Goal: Check status: Check status

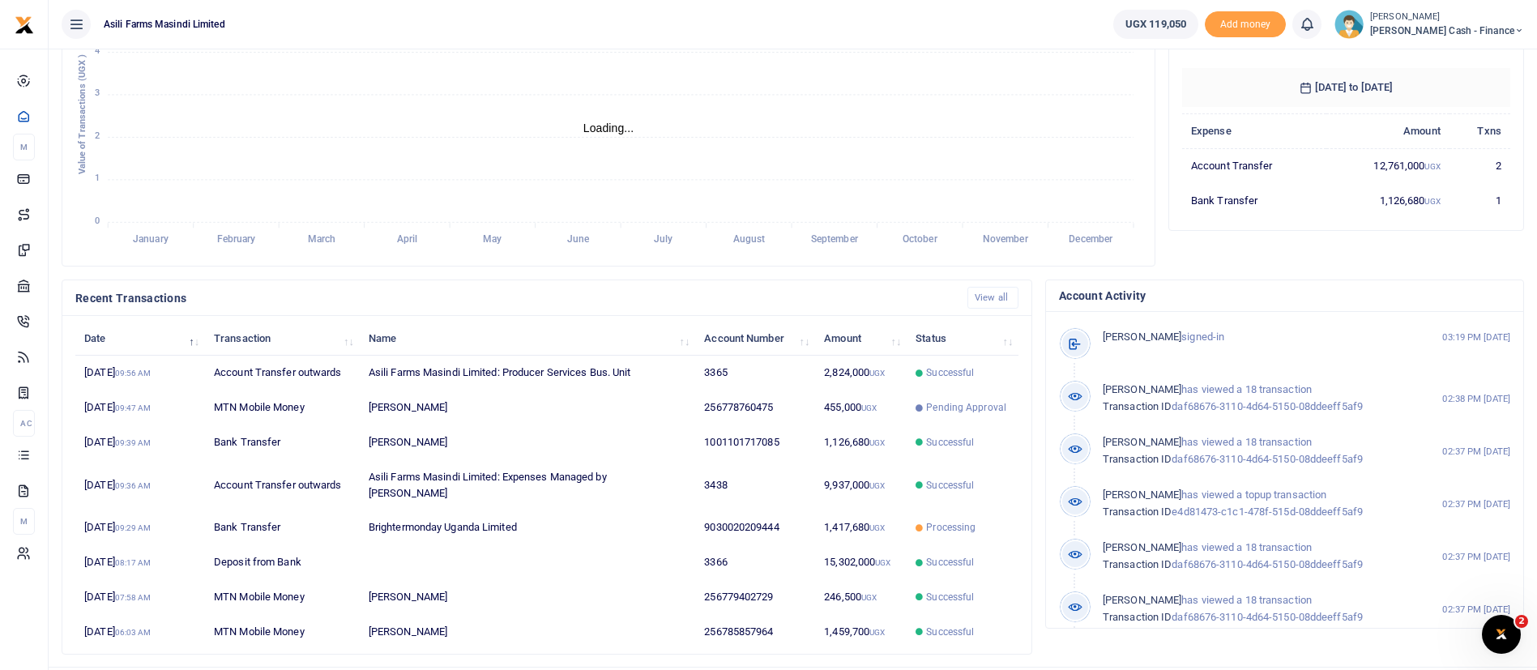
scroll to position [298, 0]
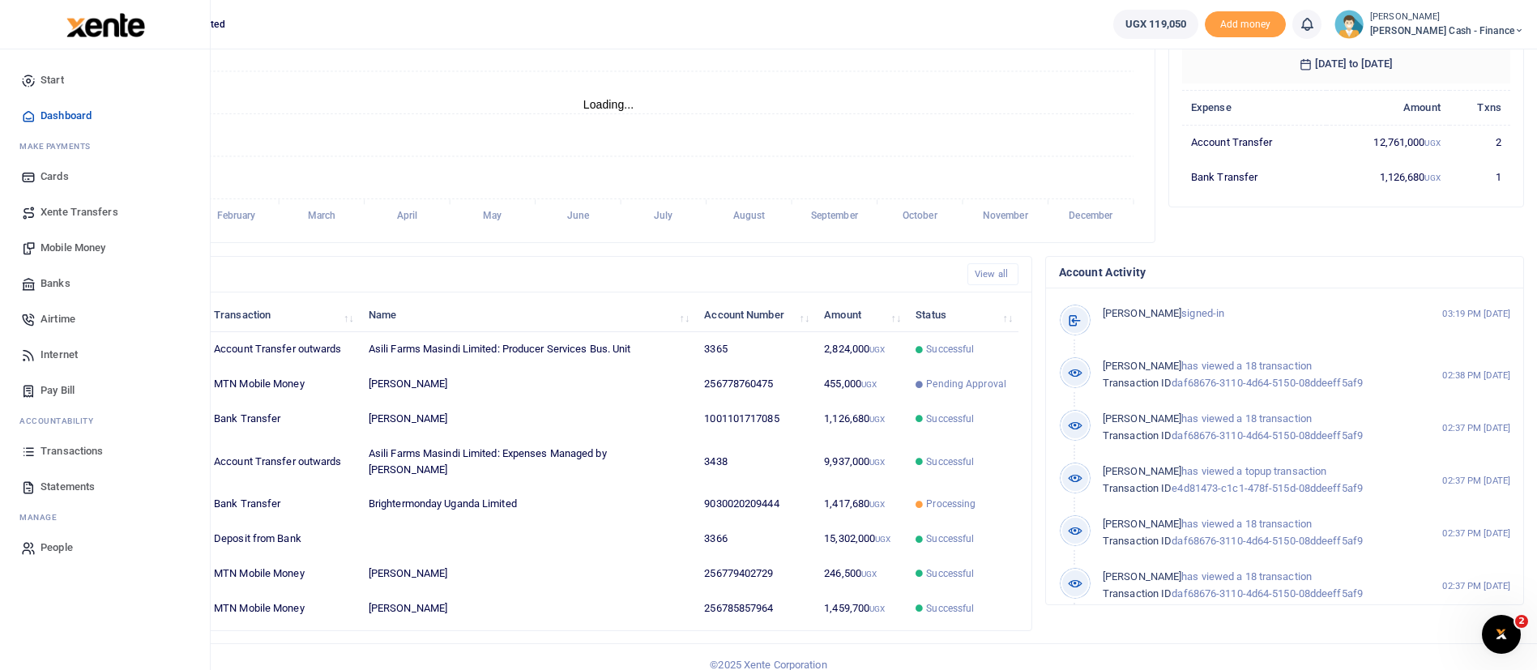
click at [96, 33] on img at bounding box center [105, 25] width 79 height 24
click at [109, 22] on img at bounding box center [105, 25] width 79 height 24
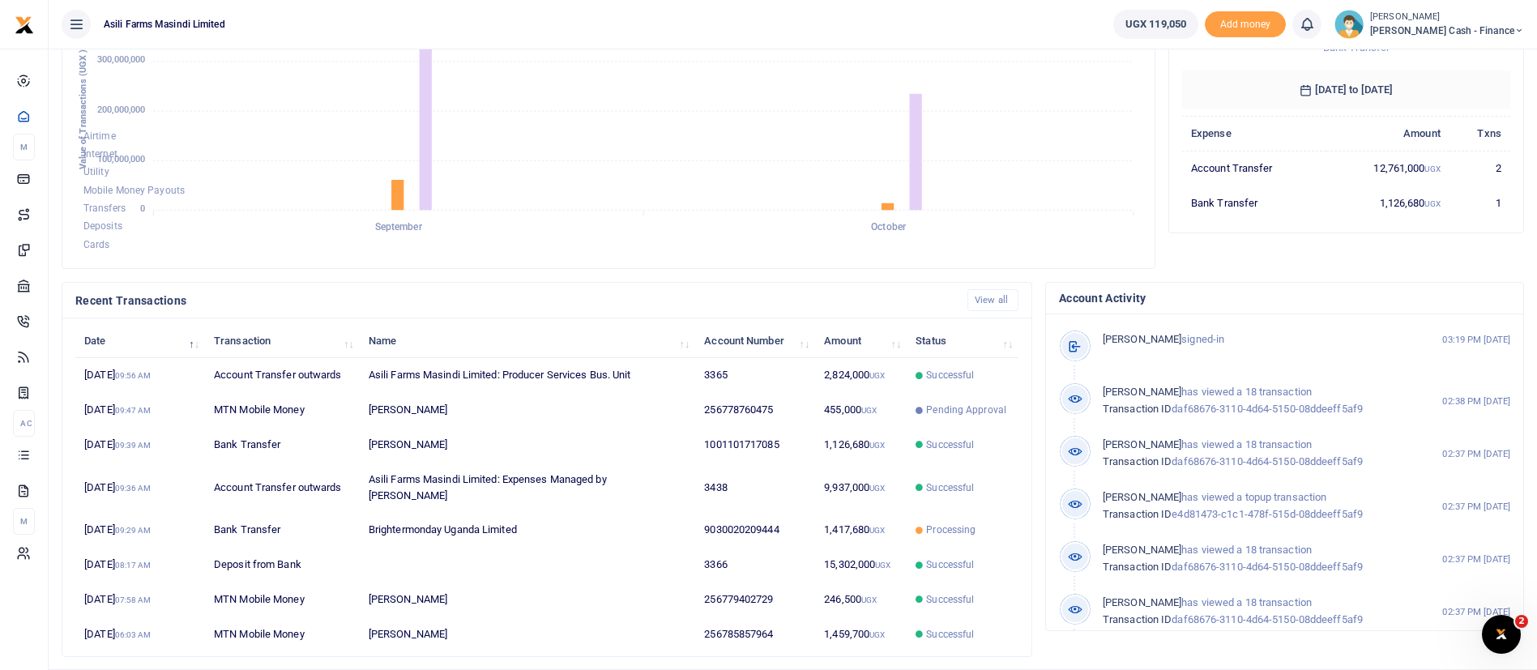
scroll to position [298, 0]
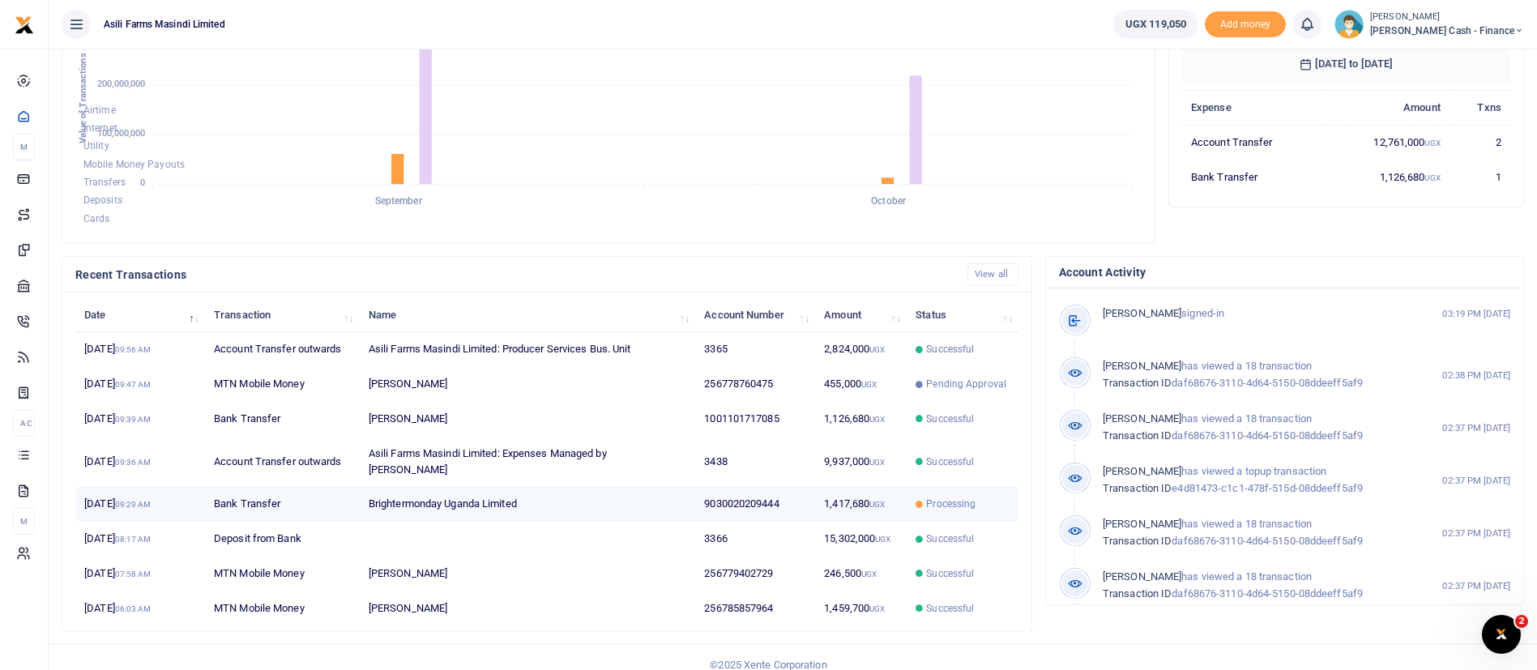
click at [882, 500] on small "UGX" at bounding box center [877, 504] width 15 height 9
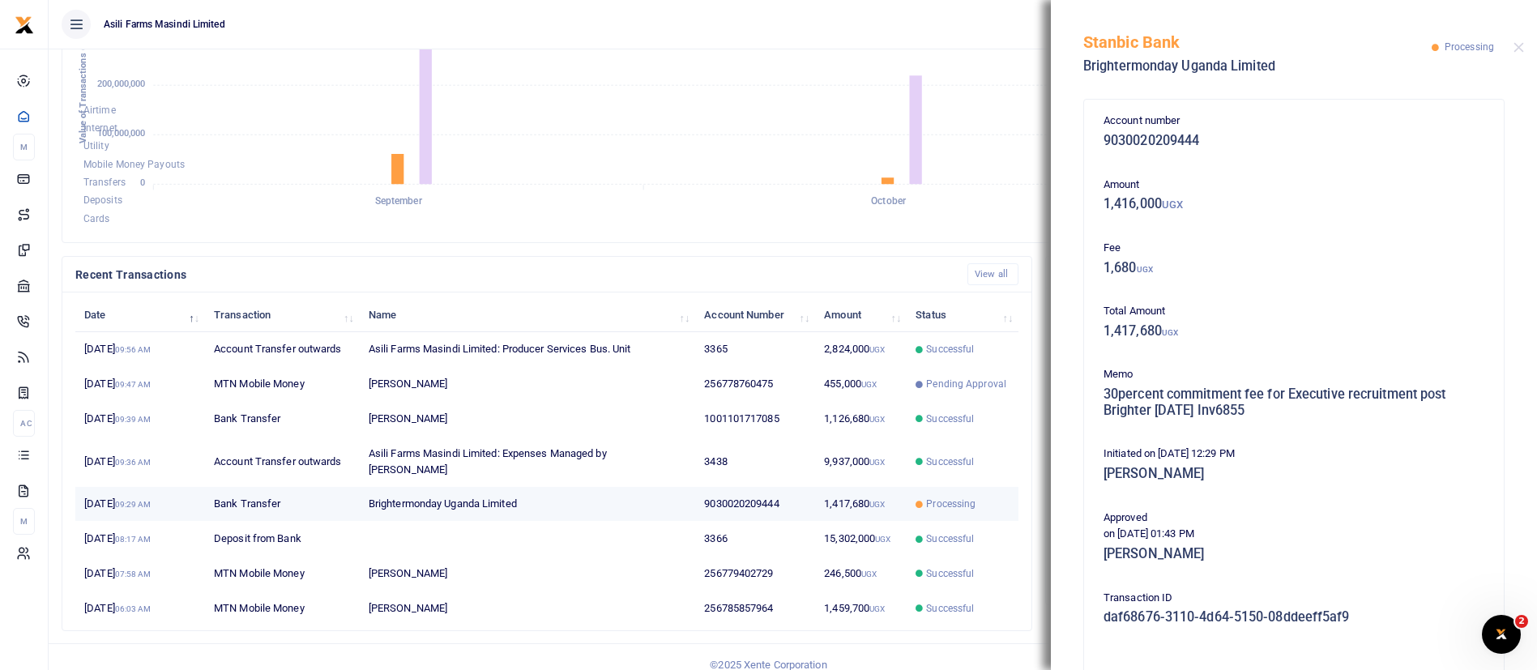
click at [784, 487] on td "9030020209444" at bounding box center [755, 504] width 120 height 35
click at [1515, 42] on div at bounding box center [1519, 47] width 11 height 11
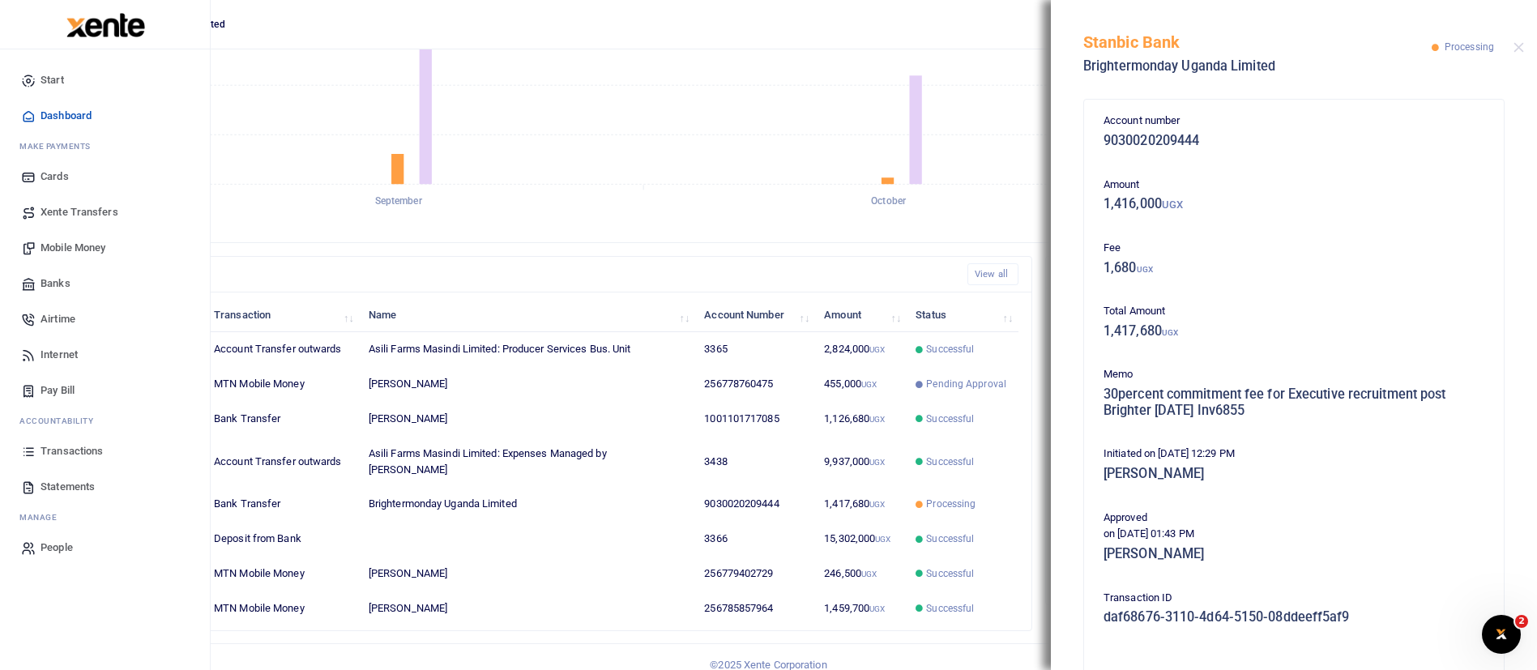
click at [86, 28] on img at bounding box center [105, 25] width 79 height 24
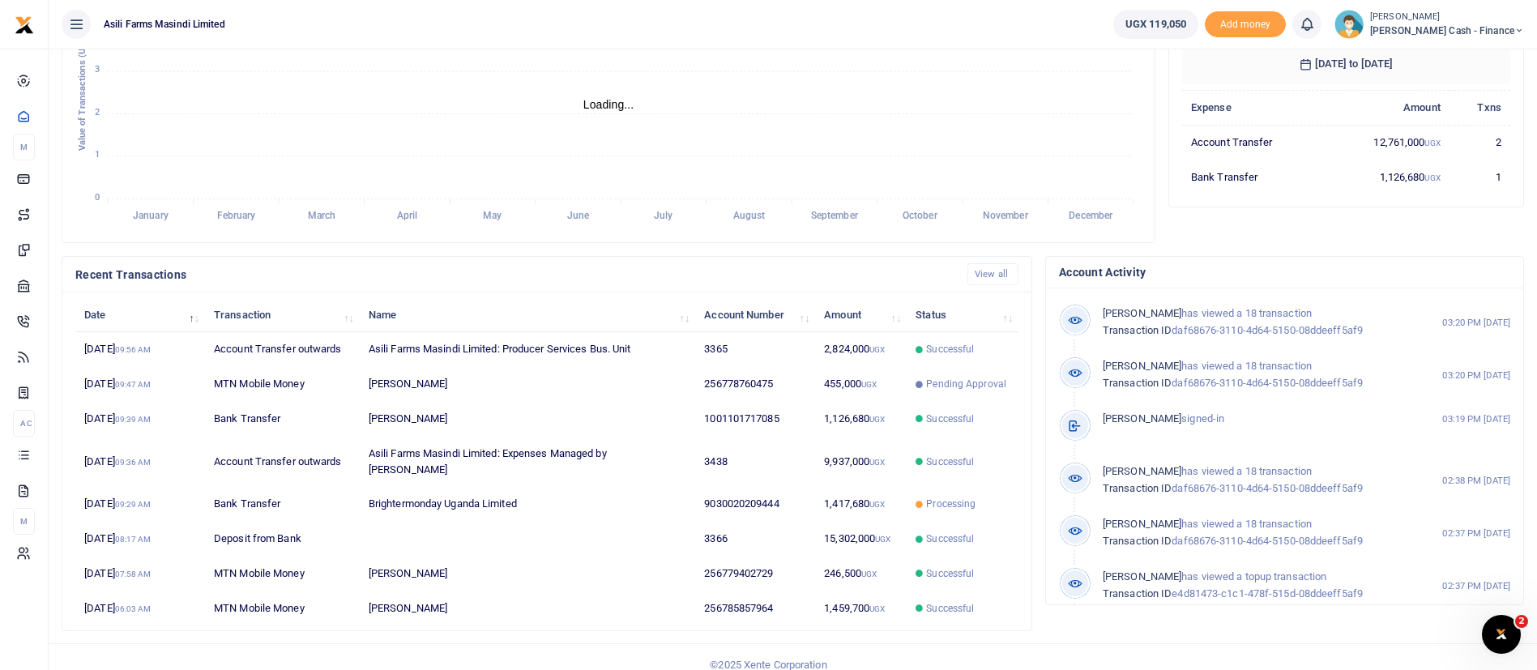
scroll to position [19, 19]
